Goal: Task Accomplishment & Management: Manage account settings

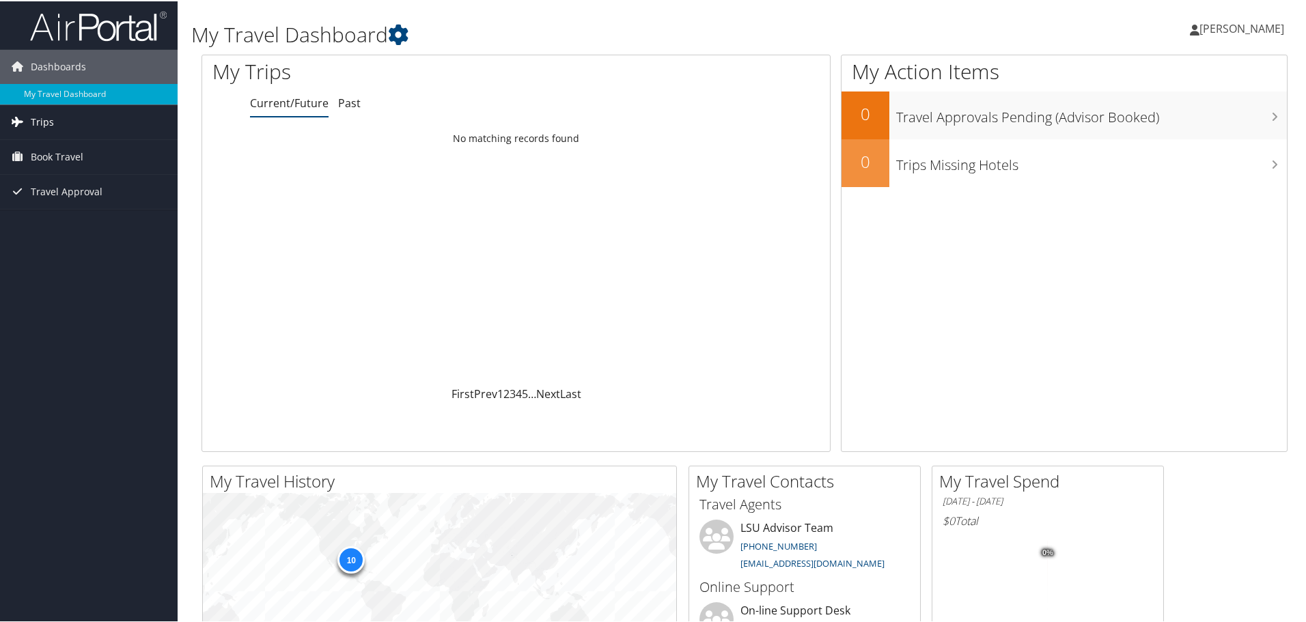
click at [42, 124] on span "Trips" at bounding box center [42, 121] width 23 height 34
click at [46, 152] on link "Current/Future Trips" at bounding box center [89, 148] width 178 height 20
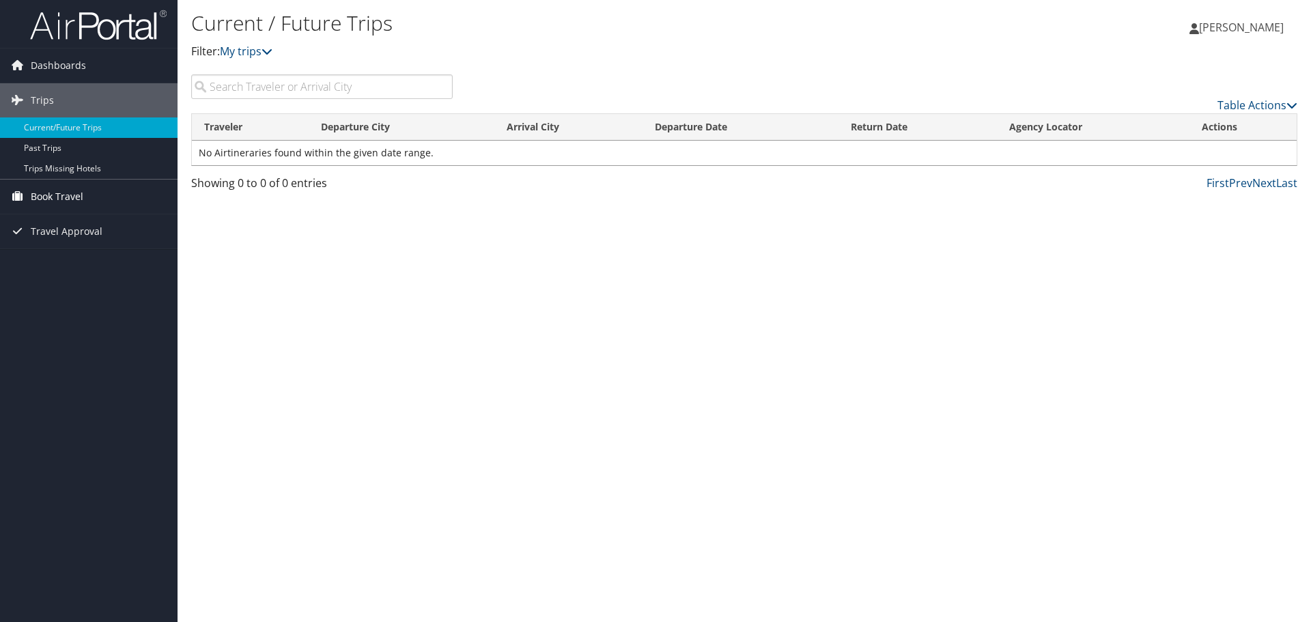
click at [66, 194] on span "Book Travel" at bounding box center [57, 197] width 53 height 34
click at [81, 273] on span "Travel Approval" at bounding box center [67, 272] width 72 height 34
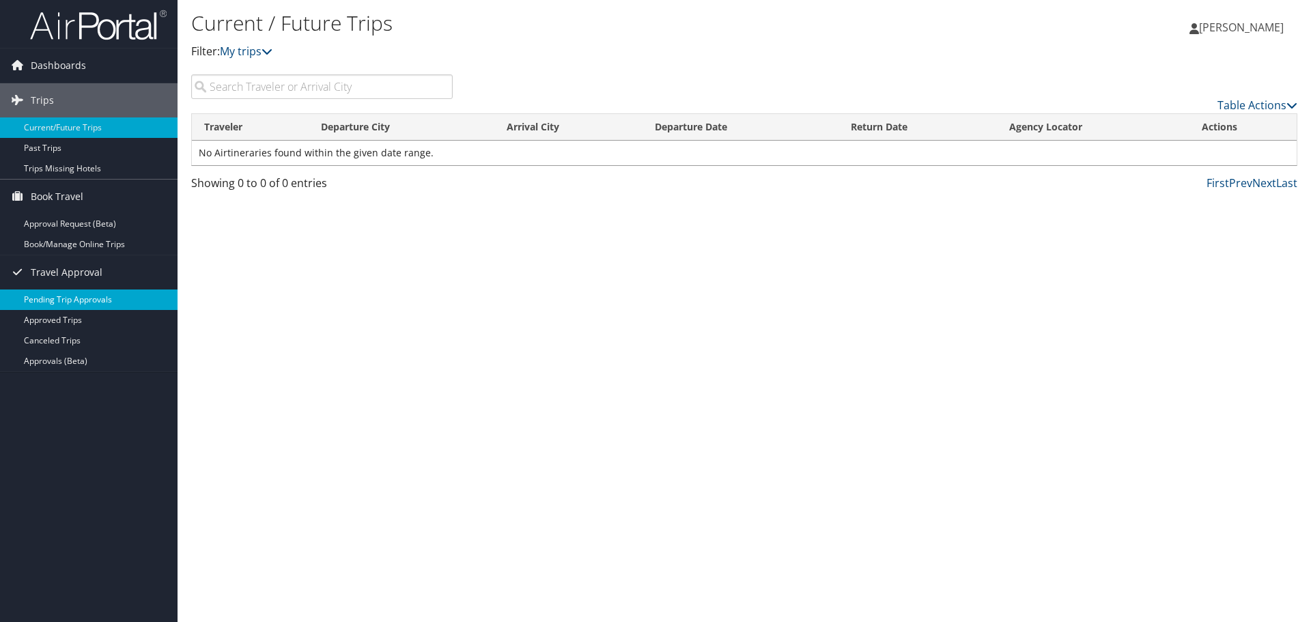
click at [81, 300] on link "Pending Trip Approvals" at bounding box center [89, 300] width 178 height 20
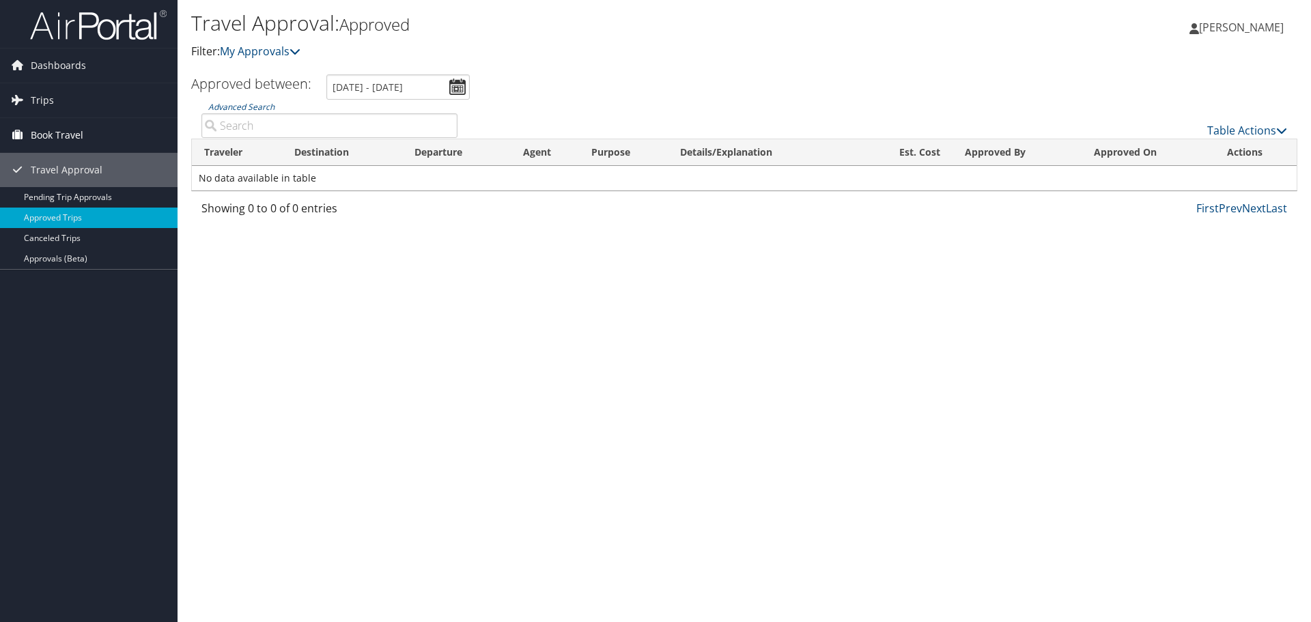
click at [61, 137] on span "Book Travel" at bounding box center [57, 135] width 53 height 34
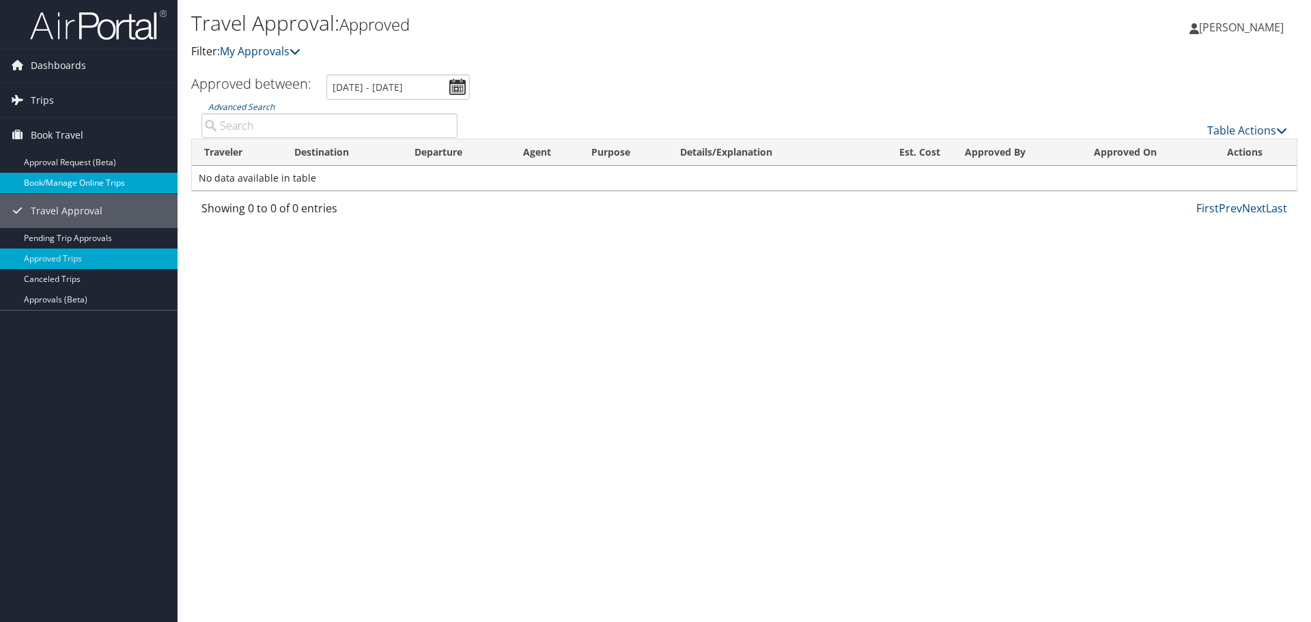
click at [83, 176] on link "Book/Manage Online Trips" at bounding box center [89, 183] width 178 height 20
